Goal: Entertainment & Leisure: Consume media (video, audio)

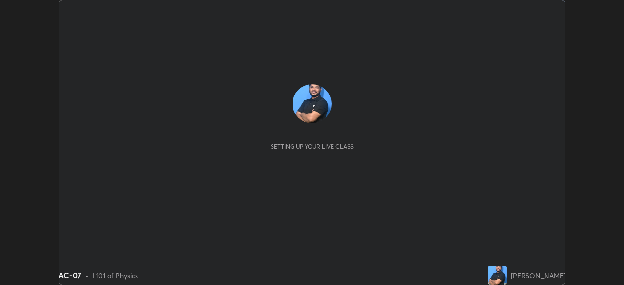
scroll to position [285, 624]
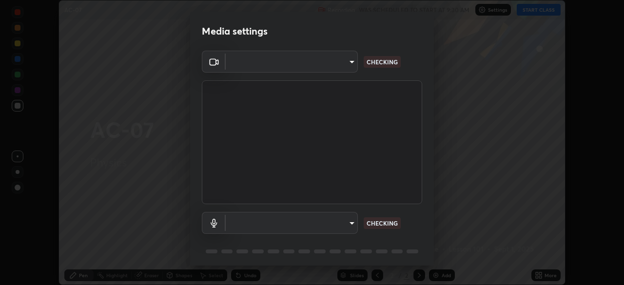
type input "f5ae6119dc4fab334a8cf66c369197aa9d1a3f6993b34b3aeb85a59339566d19"
type input "default"
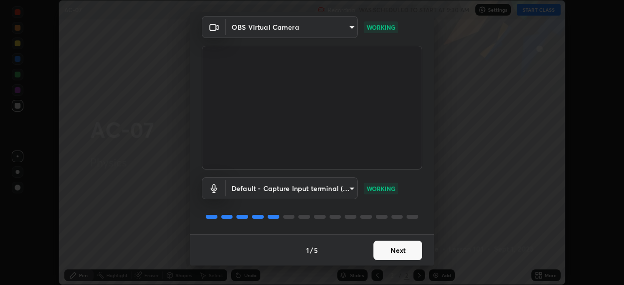
click at [374, 243] on button "Next" at bounding box center [398, 251] width 49 height 20
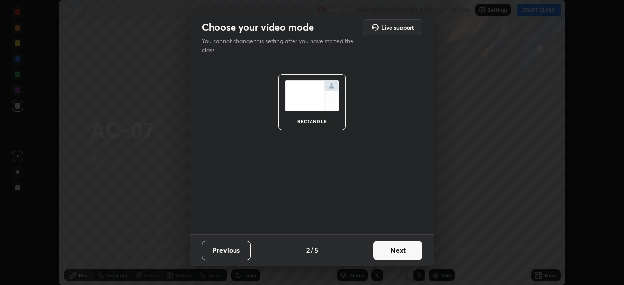
click at [397, 253] on button "Next" at bounding box center [398, 251] width 49 height 20
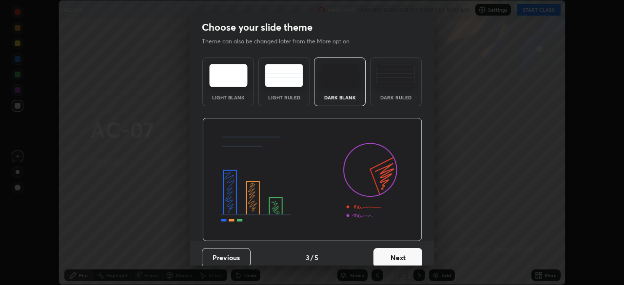
click at [392, 258] on button "Next" at bounding box center [398, 258] width 49 height 20
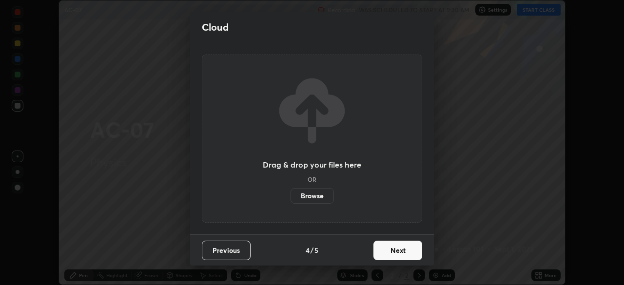
click at [389, 255] on button "Next" at bounding box center [398, 251] width 49 height 20
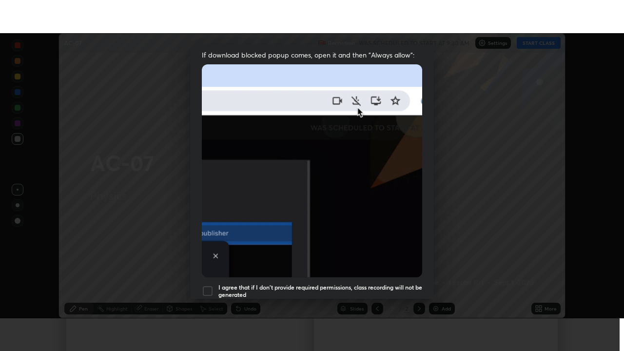
scroll to position [234, 0]
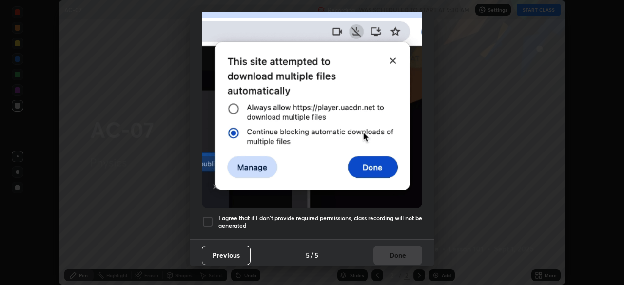
click at [203, 218] on div at bounding box center [208, 222] width 12 height 12
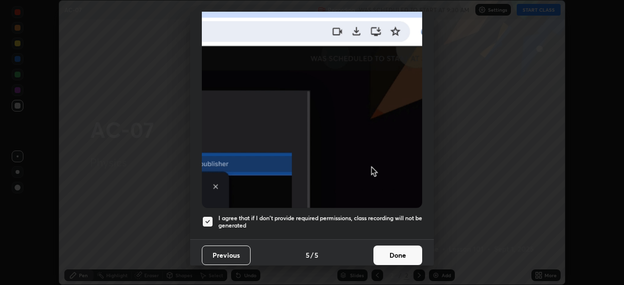
click at [384, 249] on button "Done" at bounding box center [398, 256] width 49 height 20
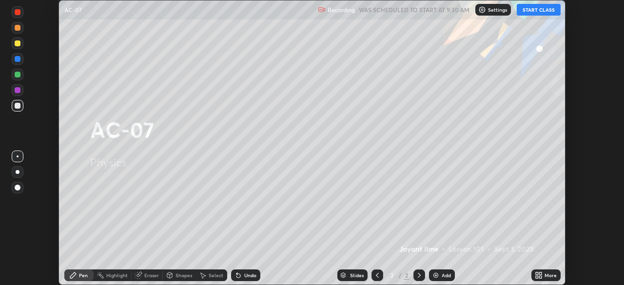
click at [530, 10] on button "START CLASS" at bounding box center [539, 10] width 44 height 12
click at [540, 274] on icon at bounding box center [540, 274] width 2 height 2
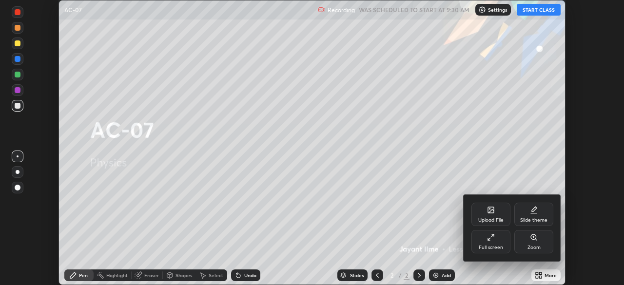
click at [488, 243] on div "Full screen" at bounding box center [491, 241] width 39 height 23
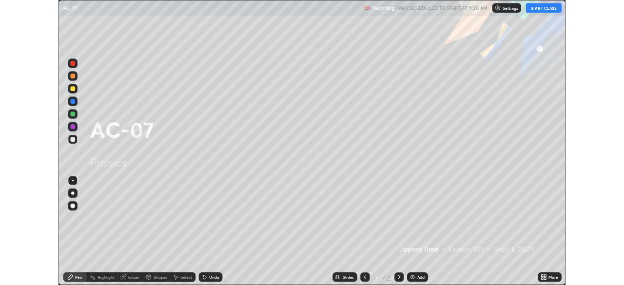
scroll to position [351, 624]
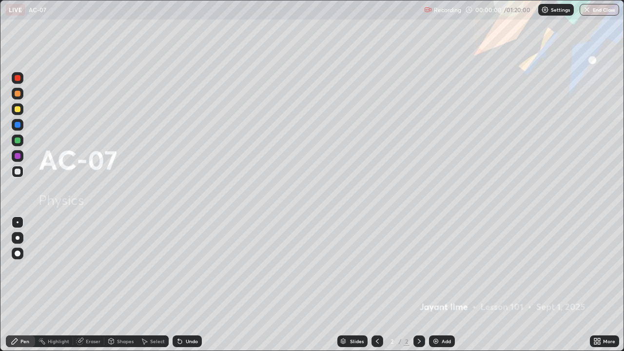
click at [19, 251] on div at bounding box center [18, 254] width 12 height 12
click at [436, 285] on img at bounding box center [436, 342] width 8 height 8
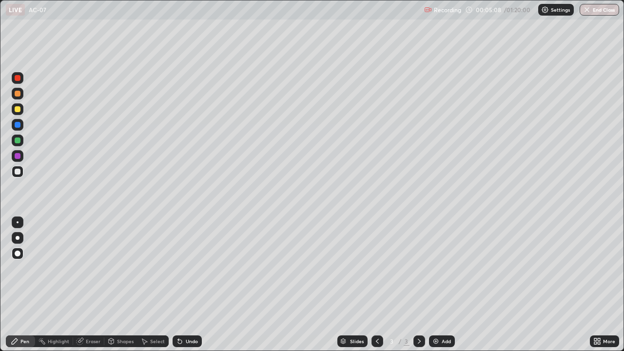
click at [193, 285] on div "Undo" at bounding box center [187, 342] width 29 height 12
click at [192, 285] on div "Undo" at bounding box center [187, 342] width 29 height 12
click at [191, 285] on div "Undo" at bounding box center [187, 342] width 29 height 12
click at [431, 285] on div "Add" at bounding box center [442, 342] width 26 height 12
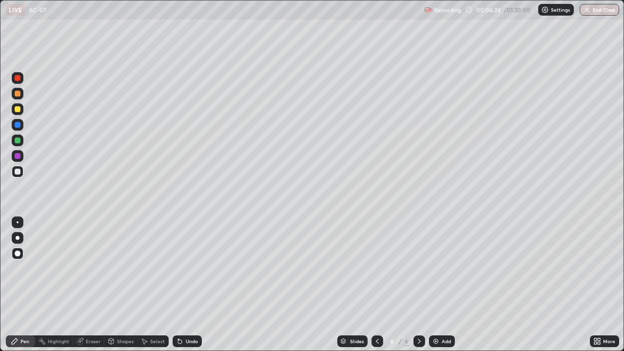
click at [20, 124] on div at bounding box center [18, 125] width 6 height 6
click at [435, 285] on img at bounding box center [436, 342] width 8 height 8
click at [17, 173] on div at bounding box center [18, 172] width 6 height 6
click at [19, 141] on div at bounding box center [18, 141] width 6 height 6
click at [187, 285] on div "Undo" at bounding box center [192, 341] width 12 height 5
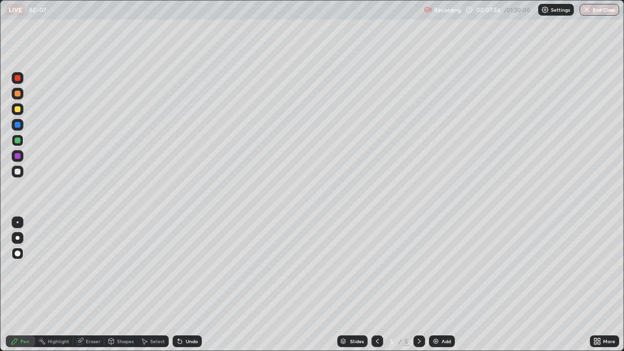
click at [186, 285] on div "Undo" at bounding box center [187, 342] width 29 height 12
click at [187, 285] on div "Undo" at bounding box center [192, 341] width 12 height 5
click at [190, 285] on div "Undo" at bounding box center [192, 341] width 12 height 5
click at [138, 16] on div "LIVE AC-07" at bounding box center [213, 10] width 415 height 20
click at [183, 285] on div "Undo" at bounding box center [187, 342] width 29 height 12
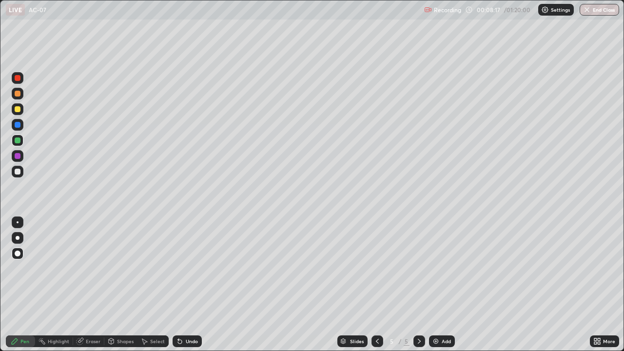
click at [183, 285] on div "Undo" at bounding box center [187, 342] width 29 height 12
click at [184, 285] on div "Undo" at bounding box center [187, 342] width 29 height 12
click at [182, 285] on div "Undo" at bounding box center [187, 342] width 29 height 12
click at [180, 285] on div "Undo" at bounding box center [187, 342] width 29 height 12
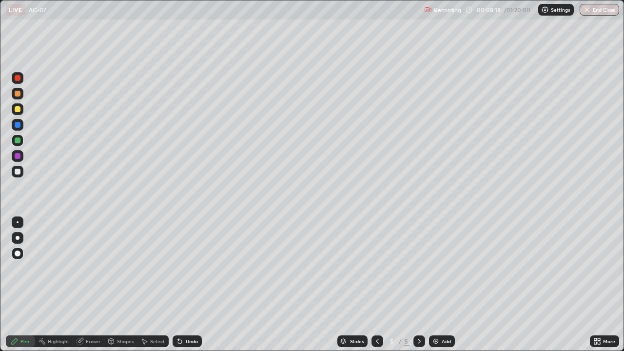
click at [176, 285] on div "Undo" at bounding box center [187, 342] width 29 height 12
click at [174, 285] on div "Undo" at bounding box center [187, 342] width 29 height 12
click at [175, 285] on div "Undo" at bounding box center [187, 342] width 29 height 12
click at [176, 285] on div "Undo" at bounding box center [185, 342] width 33 height 20
click at [440, 285] on div "Add" at bounding box center [442, 342] width 26 height 12
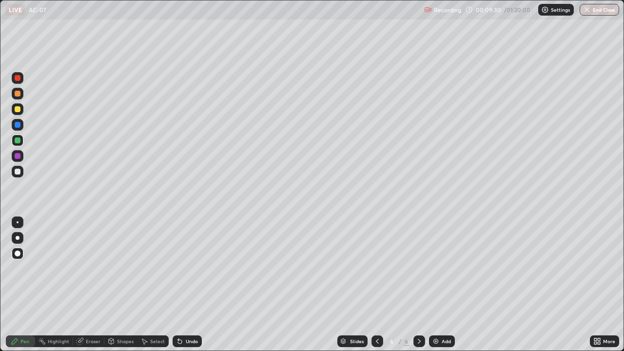
click at [20, 173] on div at bounding box center [18, 172] width 6 height 6
click at [16, 108] on div at bounding box center [18, 109] width 6 height 6
click at [17, 174] on div at bounding box center [18, 172] width 6 height 6
click at [29, 198] on div "Erase all" at bounding box center [17, 176] width 23 height 312
click at [29, 197] on div "Erase all" at bounding box center [17, 176] width 23 height 312
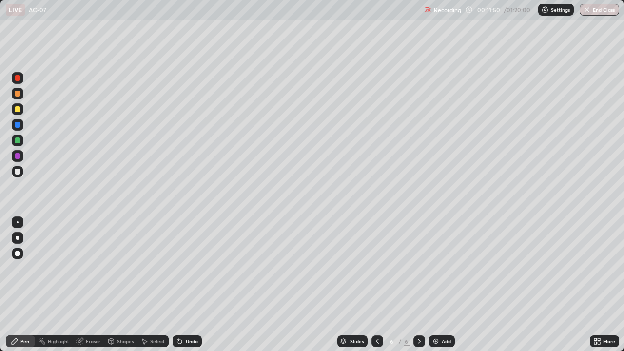
click at [29, 198] on div "Erase all" at bounding box center [17, 176] width 23 height 312
click at [436, 285] on img at bounding box center [436, 342] width 8 height 8
click at [0, 74] on div "Setting up your live class" at bounding box center [312, 175] width 624 height 351
click at [17, 109] on div at bounding box center [18, 109] width 6 height 6
click at [182, 285] on icon at bounding box center [180, 342] width 8 height 8
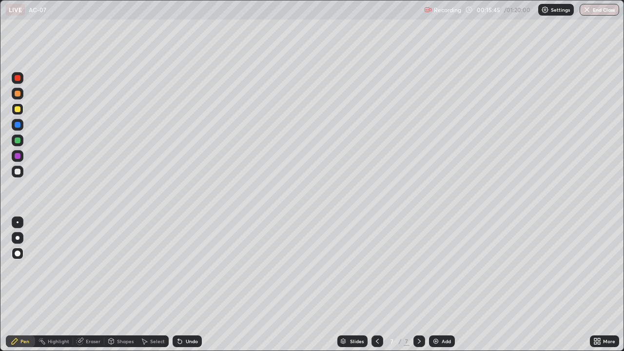
click at [183, 285] on div "Undo" at bounding box center [187, 342] width 29 height 12
click at [182, 285] on icon at bounding box center [180, 342] width 8 height 8
click at [181, 285] on div "Undo" at bounding box center [187, 342] width 29 height 12
click at [182, 285] on div "Undo" at bounding box center [187, 342] width 29 height 12
click at [17, 172] on div at bounding box center [18, 172] width 6 height 6
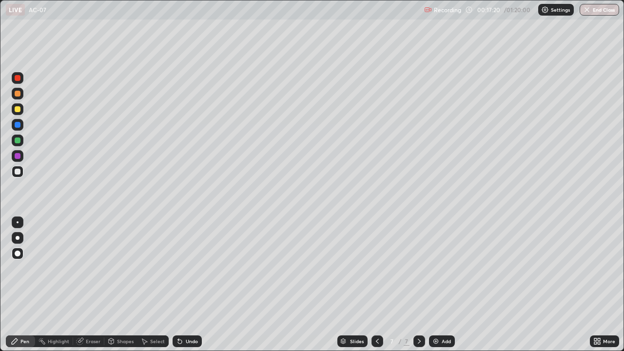
click at [19, 143] on div at bounding box center [18, 141] width 6 height 6
click at [19, 139] on div at bounding box center [18, 141] width 6 height 6
click at [0, 0] on div "LIVE AC-07 Recording 00:17:27 / 01:20:00 Settings End Class" at bounding box center [312, 10] width 624 height 20
click at [0, 0] on div "LIVE AC-07 Recording 00:17:28 / 01:20:00 Settings End Class" at bounding box center [312, 10] width 624 height 20
click at [452, 285] on div "Add" at bounding box center [442, 342] width 26 height 12
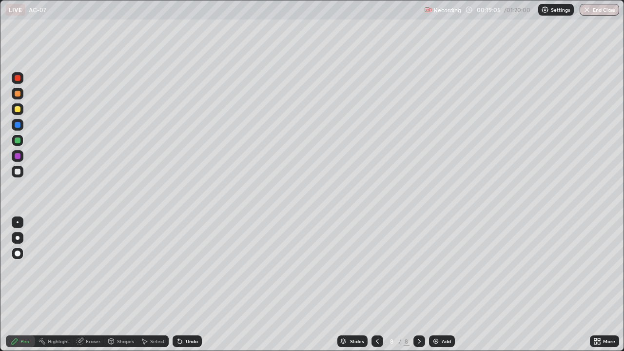
click at [16, 175] on div at bounding box center [18, 172] width 12 height 12
click at [437, 285] on img at bounding box center [436, 342] width 8 height 8
click at [17, 173] on div at bounding box center [18, 172] width 6 height 6
click at [193, 285] on div "Undo" at bounding box center [192, 341] width 12 height 5
click at [192, 285] on div "Undo" at bounding box center [192, 341] width 12 height 5
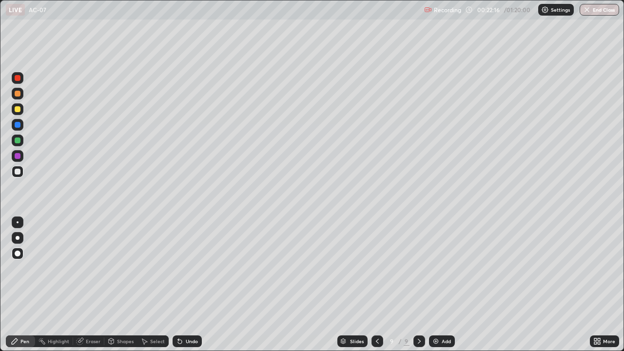
click at [192, 285] on div "Undo" at bounding box center [192, 341] width 12 height 5
click at [191, 285] on div "Undo" at bounding box center [187, 342] width 29 height 12
click at [445, 285] on div "Add" at bounding box center [442, 342] width 26 height 12
click at [14, 140] on div at bounding box center [18, 141] width 12 height 12
click at [13, 173] on div at bounding box center [18, 172] width 12 height 12
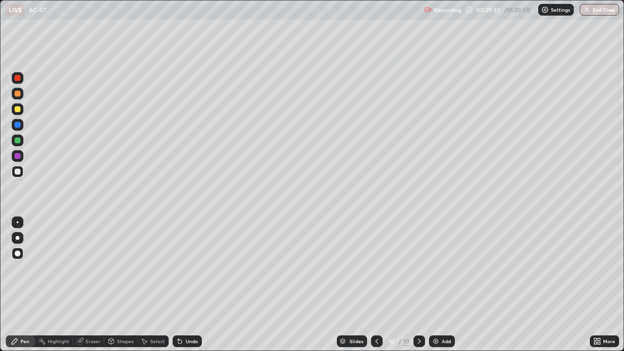
click at [182, 285] on icon at bounding box center [180, 342] width 8 height 8
click at [181, 285] on icon at bounding box center [180, 342] width 8 height 8
click at [446, 285] on div "Add" at bounding box center [446, 341] width 9 height 5
click at [444, 285] on div "Add" at bounding box center [446, 341] width 9 height 5
click at [377, 285] on icon at bounding box center [378, 342] width 8 height 8
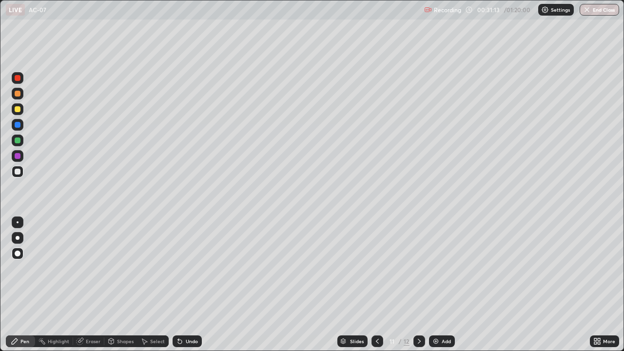
click at [377, 285] on icon at bounding box center [378, 342] width 8 height 8
click at [437, 285] on img at bounding box center [436, 342] width 8 height 8
click at [186, 285] on div "Undo" at bounding box center [187, 342] width 29 height 12
click at [185, 285] on div "Undo" at bounding box center [187, 342] width 29 height 12
click at [377, 285] on icon at bounding box center [378, 342] width 8 height 8
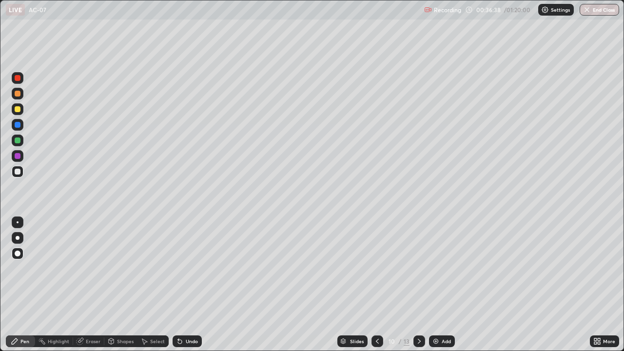
click at [417, 285] on icon at bounding box center [420, 342] width 8 height 8
click at [16, 140] on div at bounding box center [18, 141] width 6 height 6
click at [12, 174] on div at bounding box center [18, 172] width 12 height 12
click at [18, 141] on div at bounding box center [18, 141] width 6 height 6
click at [19, 110] on div at bounding box center [18, 109] width 6 height 6
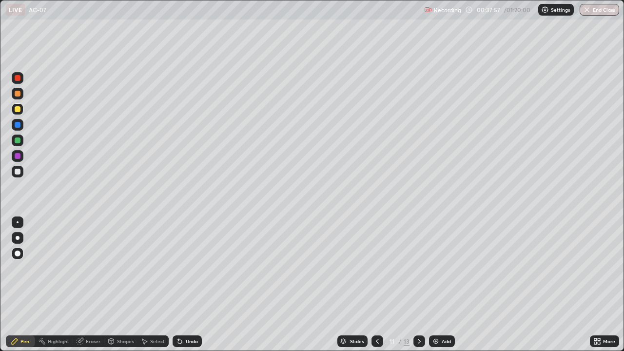
click at [186, 285] on div "Undo" at bounding box center [192, 341] width 12 height 5
click at [436, 285] on img at bounding box center [436, 342] width 8 height 8
click at [15, 179] on div at bounding box center [18, 172] width 12 height 16
click at [439, 285] on div "Add" at bounding box center [442, 342] width 26 height 12
click at [86, 285] on div "Eraser" at bounding box center [93, 341] width 15 height 5
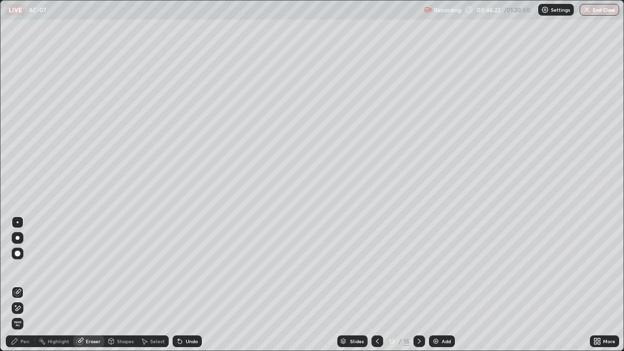
click at [17, 285] on icon at bounding box center [15, 342] width 8 height 8
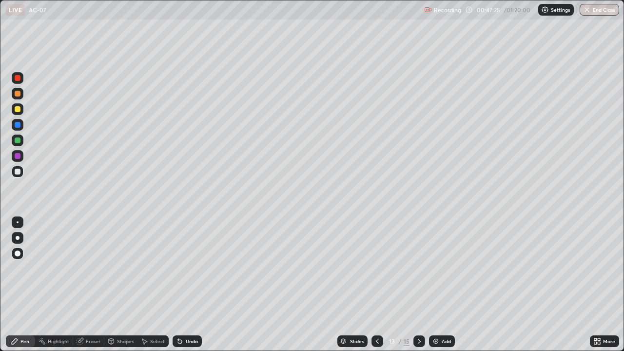
click at [440, 285] on div "Add" at bounding box center [442, 342] width 26 height 12
click at [190, 285] on div "Undo" at bounding box center [187, 342] width 29 height 12
click at [435, 285] on img at bounding box center [436, 342] width 8 height 8
click at [10, 74] on div at bounding box center [18, 78] width 16 height 16
click at [439, 285] on div "Add" at bounding box center [442, 342] width 26 height 12
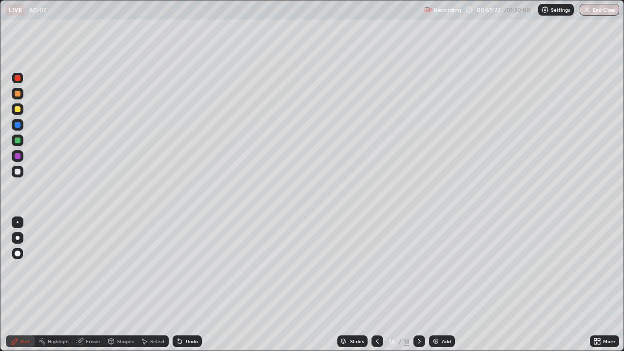
click at [439, 285] on div "Add" at bounding box center [442, 342] width 26 height 12
click at [22, 112] on div at bounding box center [18, 109] width 12 height 12
click at [16, 174] on div at bounding box center [18, 172] width 6 height 6
click at [191, 285] on div "Undo" at bounding box center [187, 342] width 29 height 12
click at [188, 285] on div "Undo" at bounding box center [185, 342] width 33 height 20
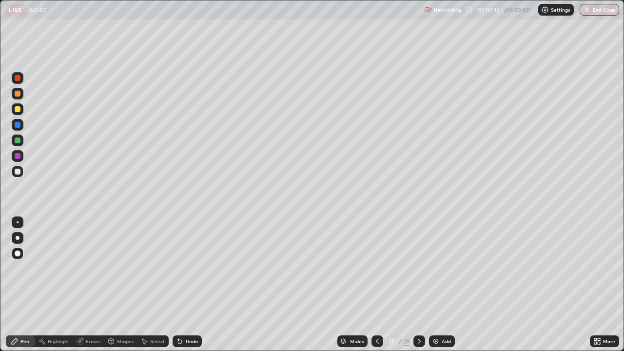
click at [16, 109] on div at bounding box center [18, 109] width 6 height 6
click at [437, 285] on img at bounding box center [436, 342] width 8 height 8
click at [189, 285] on div "Undo" at bounding box center [187, 342] width 29 height 12
click at [16, 171] on div at bounding box center [18, 172] width 6 height 6
click at [2, 0] on div "LIVE AC-07 Recording 01:08:46 / 01:20:00 Settings End Class" at bounding box center [312, 10] width 624 height 20
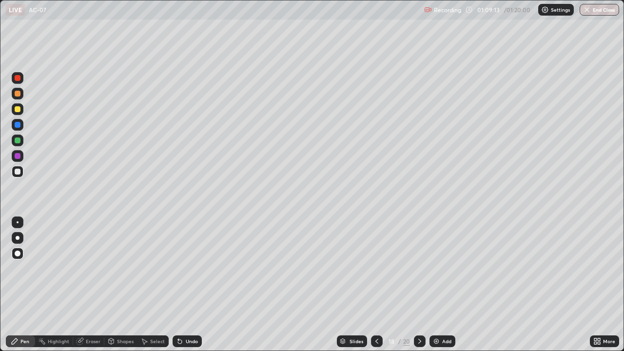
click at [186, 285] on div "Undo" at bounding box center [187, 342] width 29 height 12
click at [21, 110] on div at bounding box center [18, 109] width 12 height 12
click at [18, 171] on div at bounding box center [18, 172] width 6 height 6
click at [18, 113] on div at bounding box center [18, 109] width 12 height 12
click at [21, 175] on div at bounding box center [18, 172] width 12 height 12
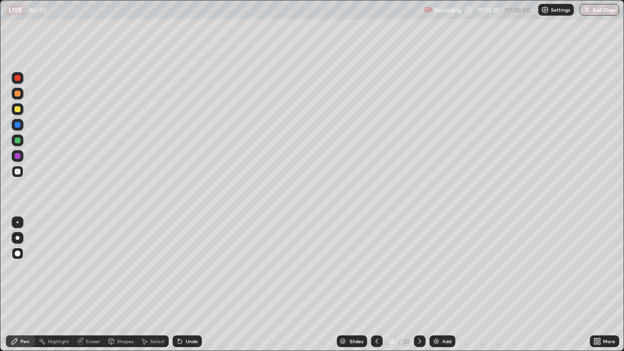
click at [16, 81] on div at bounding box center [18, 78] width 12 height 12
click at [18, 173] on div at bounding box center [18, 172] width 6 height 6
click at [18, 125] on div at bounding box center [18, 125] width 6 height 6
click at [20, 175] on div at bounding box center [18, 172] width 12 height 12
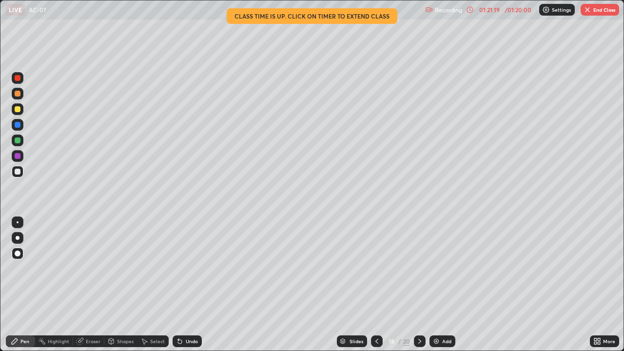
click at [376, 285] on icon at bounding box center [377, 342] width 8 height 8
click at [593, 10] on button "End Class" at bounding box center [600, 10] width 39 height 12
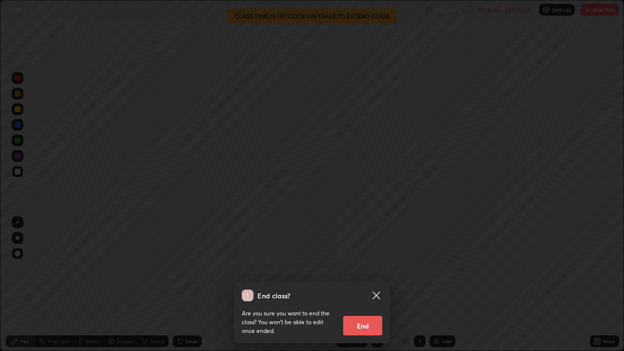
click at [359, 285] on button "End" at bounding box center [362, 326] width 39 height 20
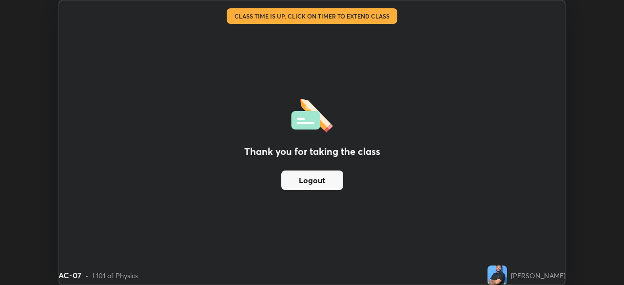
scroll to position [48491, 48152]
